Goal: Check status: Check status

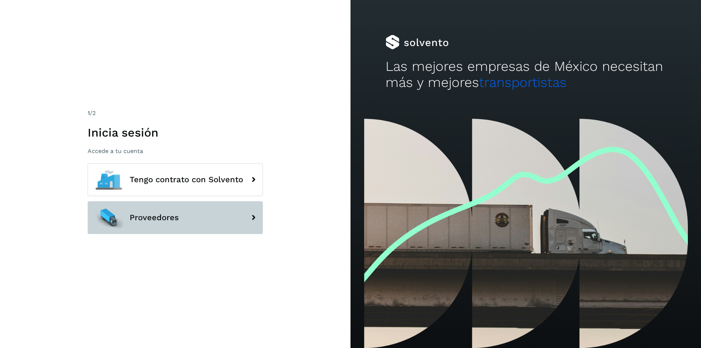
click at [189, 213] on button "Proveedores" at bounding box center [175, 217] width 175 height 33
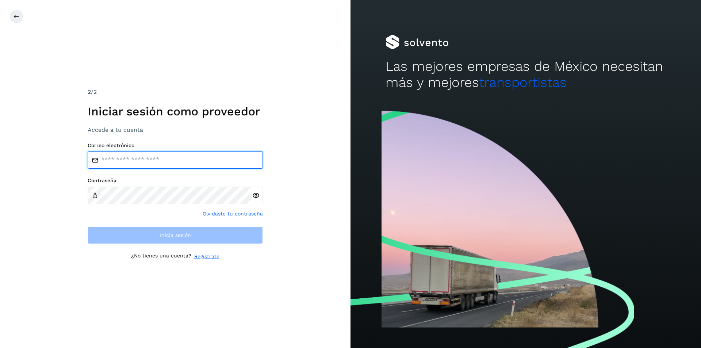
type input "**********"
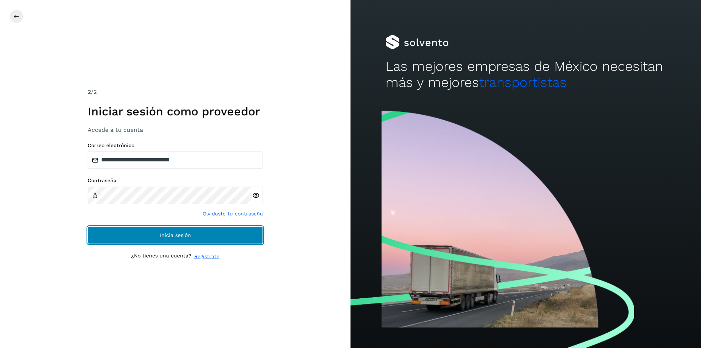
click at [189, 231] on button "Inicia sesión" at bounding box center [175, 235] width 175 height 18
click at [190, 231] on button "Inicia sesión" at bounding box center [175, 235] width 175 height 18
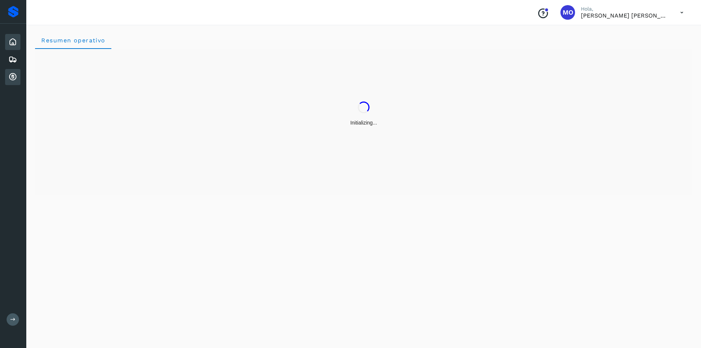
click at [11, 79] on icon at bounding box center [12, 77] width 9 height 9
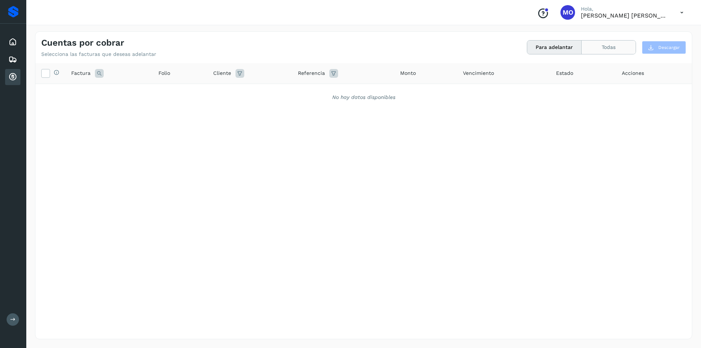
click at [589, 47] on button "Todas" at bounding box center [609, 48] width 54 height 14
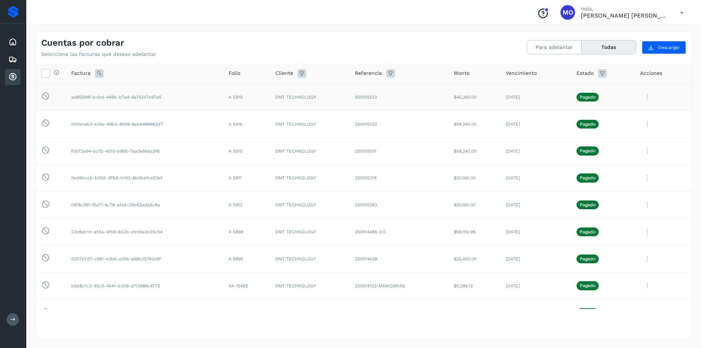
click at [641, 98] on icon at bounding box center [647, 97] width 15 height 15
click at [622, 160] on button "CEP" at bounding box center [642, 158] width 87 height 14
click at [642, 124] on icon at bounding box center [647, 123] width 15 height 15
click at [636, 189] on button "CEP" at bounding box center [642, 184] width 87 height 14
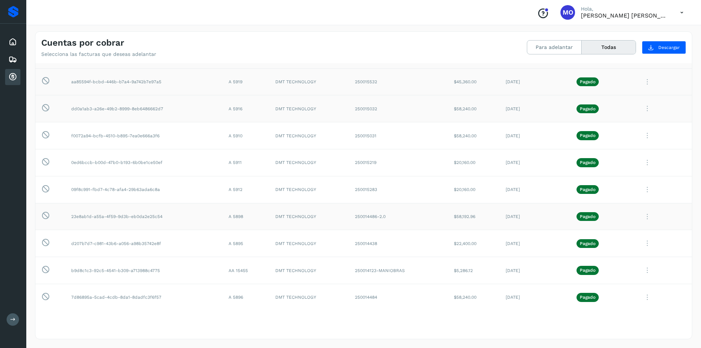
scroll to position [37, 0]
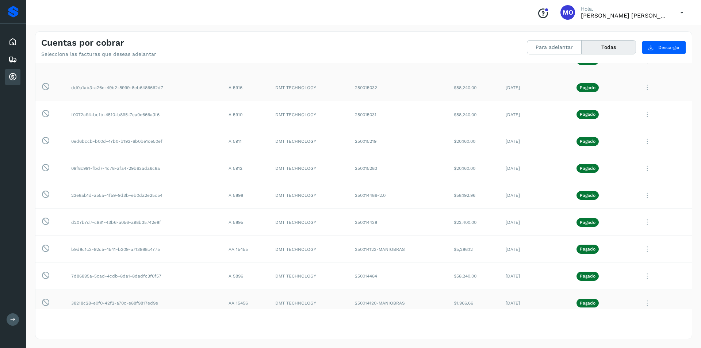
click at [642, 306] on icon at bounding box center [647, 303] width 15 height 15
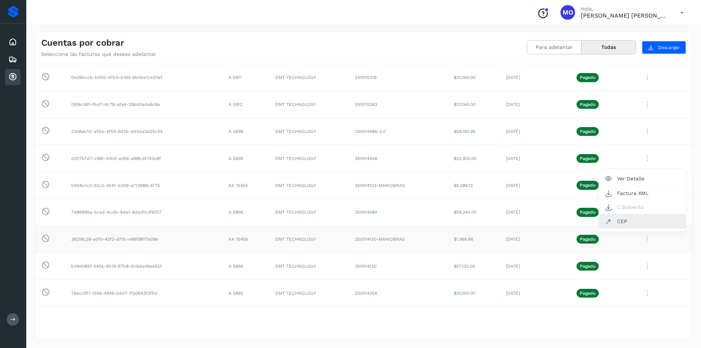
click at [622, 223] on button "CEP" at bounding box center [642, 221] width 87 height 14
